Goal: Task Accomplishment & Management: Manage account settings

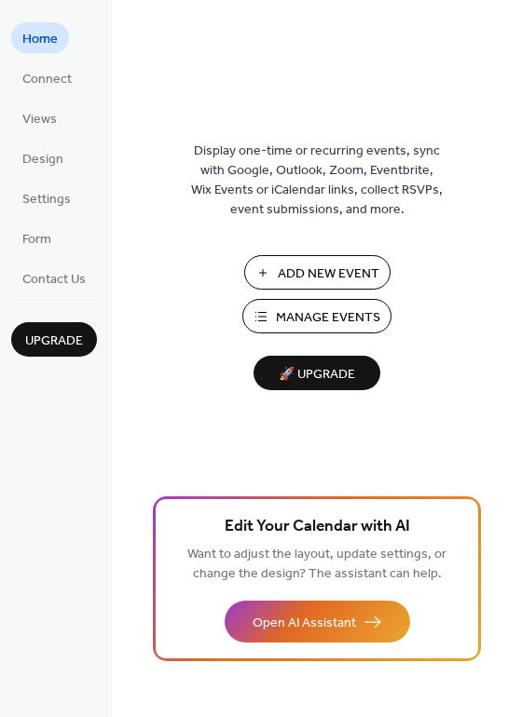
click at [321, 316] on span "Manage Events" at bounding box center [328, 318] width 104 height 20
click at [59, 156] on span "Design" at bounding box center [42, 160] width 41 height 20
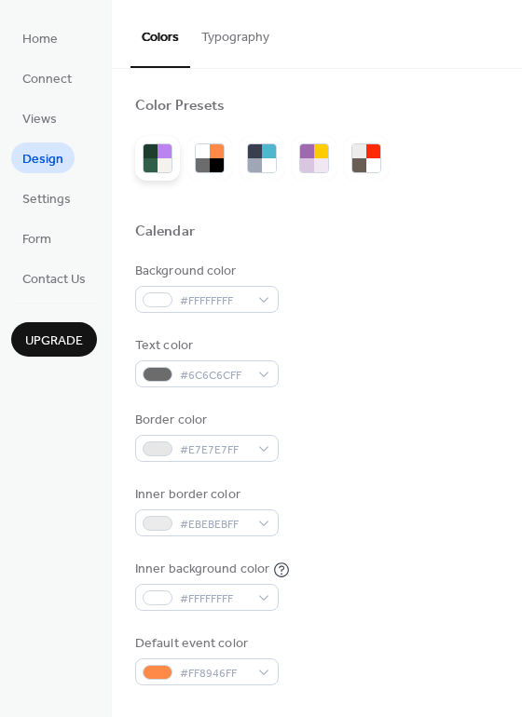
click at [156, 153] on div at bounding box center [150, 151] width 14 height 14
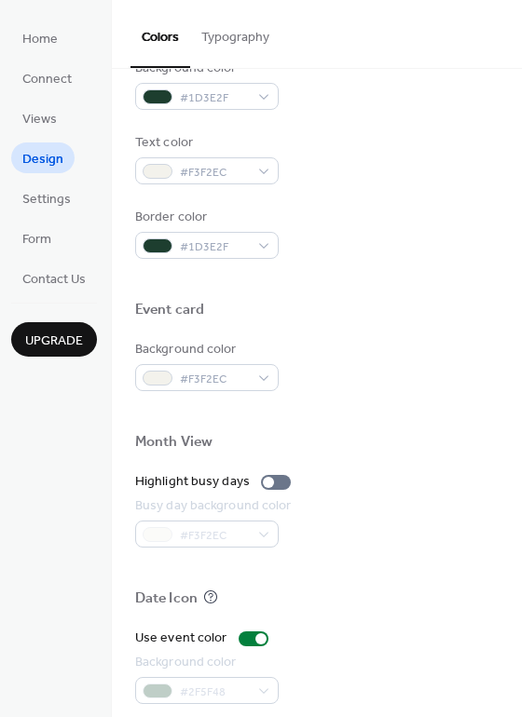
scroll to position [797, 0]
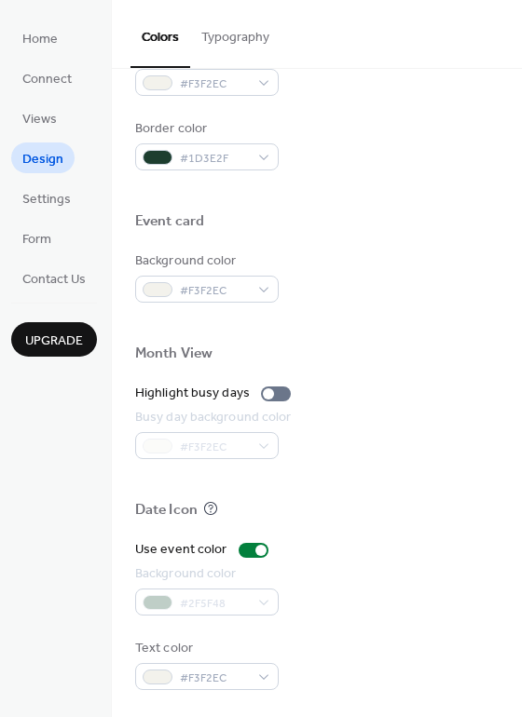
click at [252, 47] on button "Typography" at bounding box center [235, 33] width 90 height 66
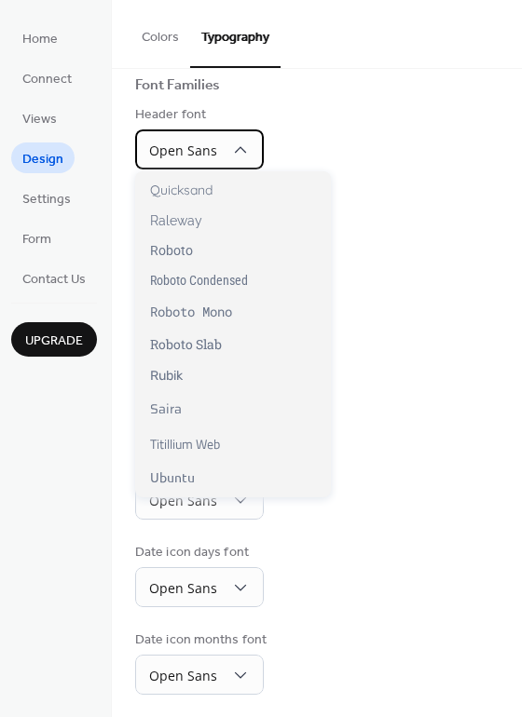
scroll to position [1382, 0]
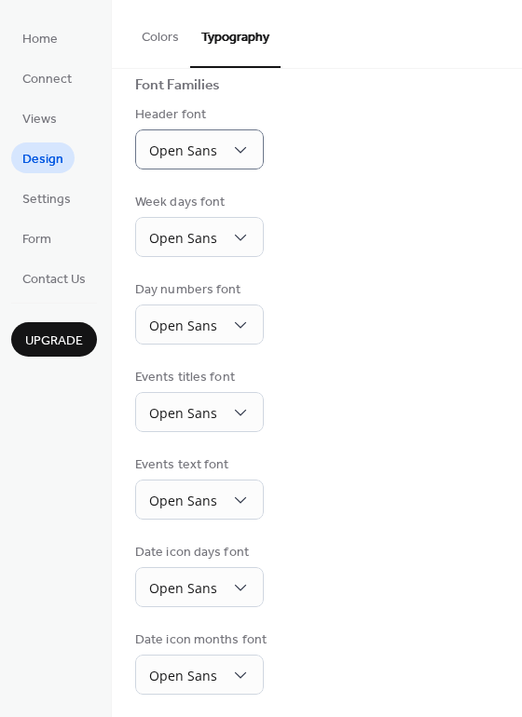
click at [389, 175] on div "Base Font Size * px Font Families Header font Open Sans Week days font Open San…" at bounding box center [316, 330] width 363 height 729
click at [159, 40] on button "Colors" at bounding box center [160, 33] width 60 height 66
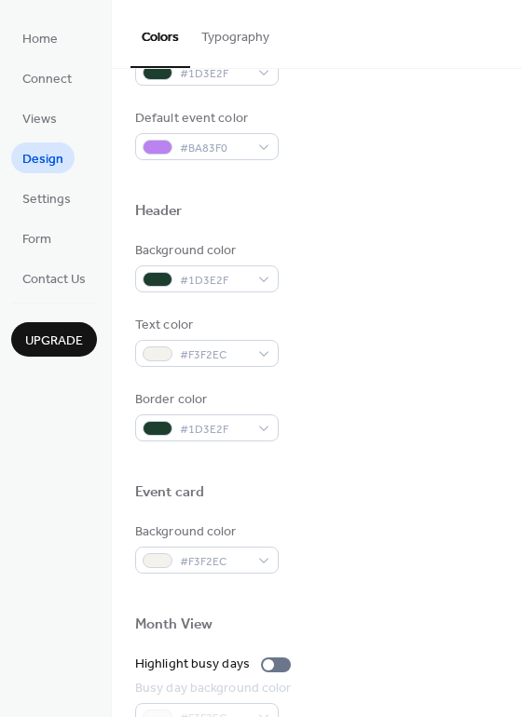
scroll to position [797, 0]
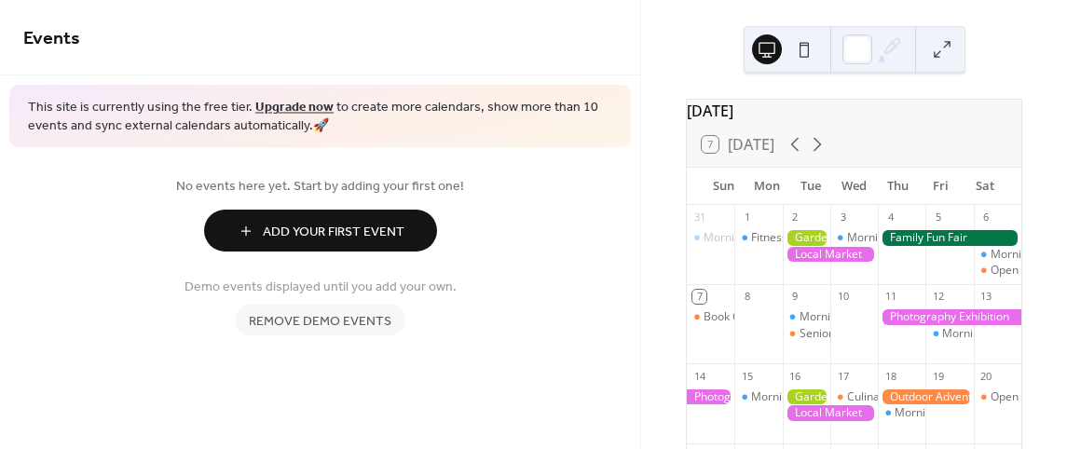
click at [359, 328] on span "Remove demo events" at bounding box center [320, 322] width 143 height 20
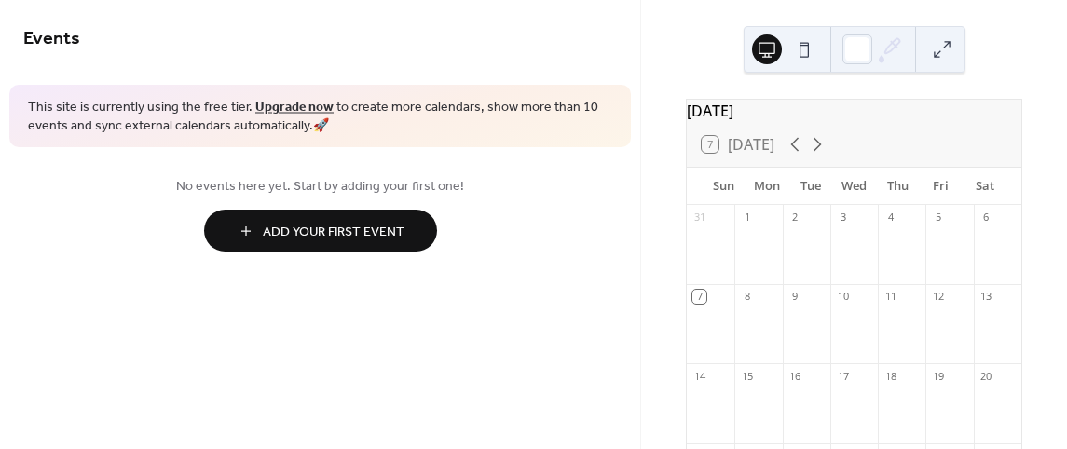
click at [804, 58] on button at bounding box center [804, 49] width 30 height 30
